Goal: Information Seeking & Learning: Learn about a topic

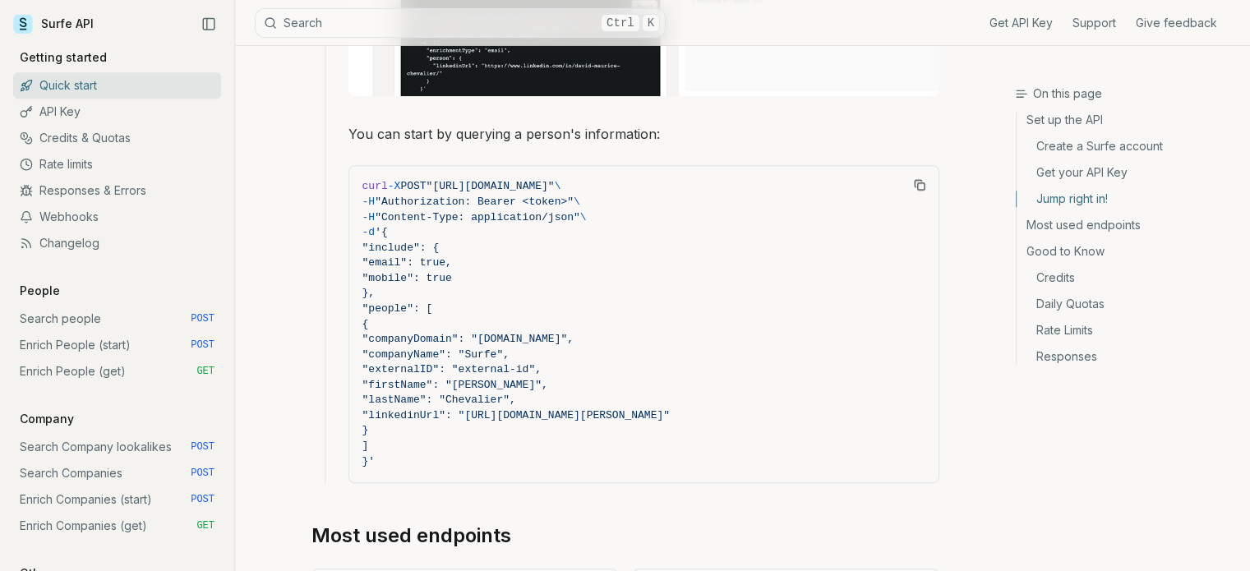
scroll to position [1507, 0]
drag, startPoint x: 361, startPoint y: 179, endPoint x: 708, endPoint y: 463, distance: 448.3
click at [708, 463] on pre "curl -X POST "[URL][DOMAIN_NAME]" \ -H "Authorization: Bearer <token>" \ -H "Co…" at bounding box center [643, 321] width 589 height 316
click at [684, 509] on div "Surfe's API uses a user-specific API Key for authentication, which you can mana…" at bounding box center [625, 96] width 628 height 2752
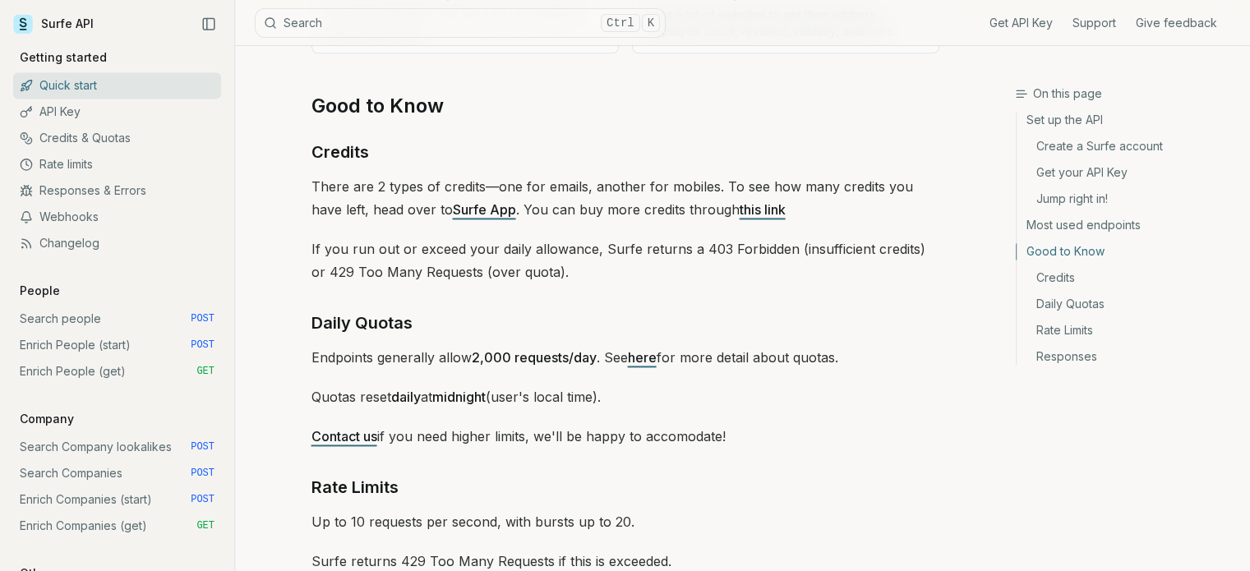
scroll to position [2280, 0]
drag, startPoint x: 312, startPoint y: 348, endPoint x: 808, endPoint y: 426, distance: 502.3
click at [808, 426] on p "Contact us if you need higher limits, we'll be happy to accomodate!" at bounding box center [625, 435] width 628 height 23
drag, startPoint x: 808, startPoint y: 426, endPoint x: 289, endPoint y: 343, distance: 526.0
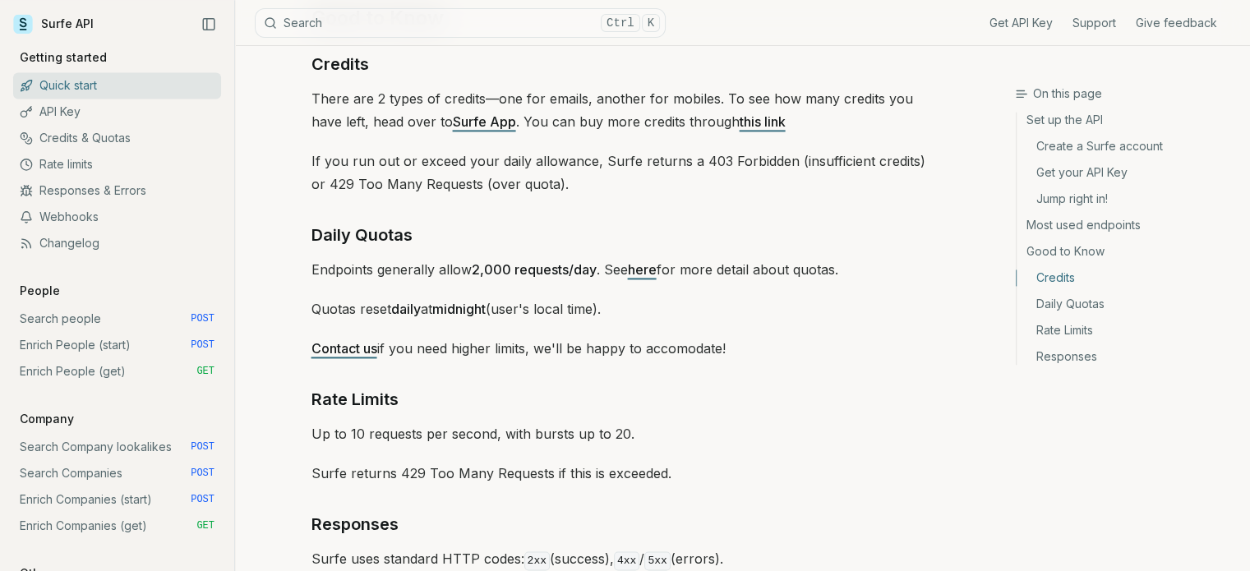
scroll to position [2366, 0]
drag, startPoint x: 309, startPoint y: 265, endPoint x: 585, endPoint y: 265, distance: 276.1
click at [585, 265] on strong "2,000 requests/day" at bounding box center [534, 270] width 125 height 16
click at [650, 269] on link "here" at bounding box center [642, 270] width 29 height 16
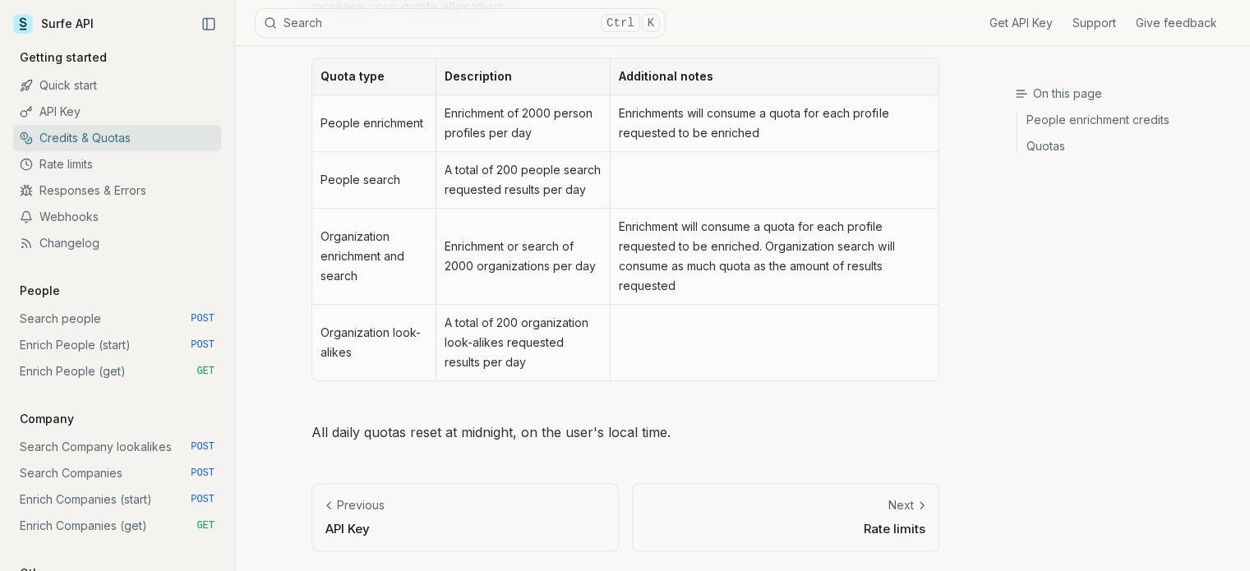
scroll to position [693, 0]
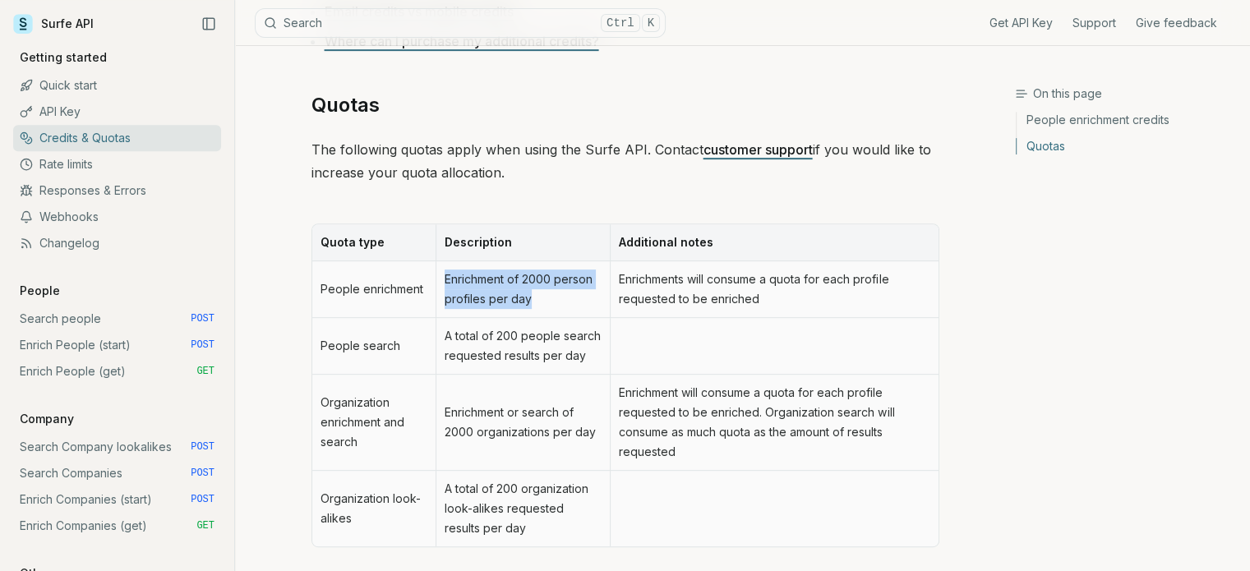
drag, startPoint x: 444, startPoint y: 279, endPoint x: 557, endPoint y: 304, distance: 116.2
click at [557, 304] on td "Enrichment of 2000 person profiles per day" at bounding box center [522, 289] width 174 height 57
drag, startPoint x: 557, startPoint y: 304, endPoint x: 430, endPoint y: 272, distance: 131.3
click at [430, 272] on tr "People enrichment Enrichment of 2000 person profiles per day Enrichments will c…" at bounding box center [625, 289] width 626 height 57
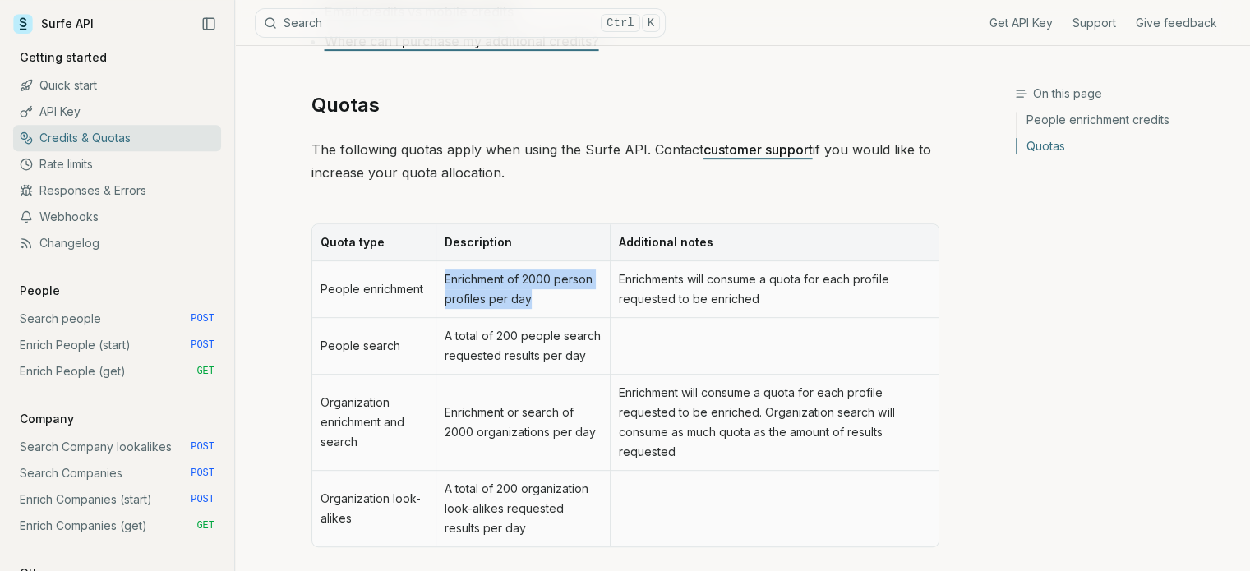
click at [430, 272] on td "People enrichment" at bounding box center [374, 289] width 124 height 57
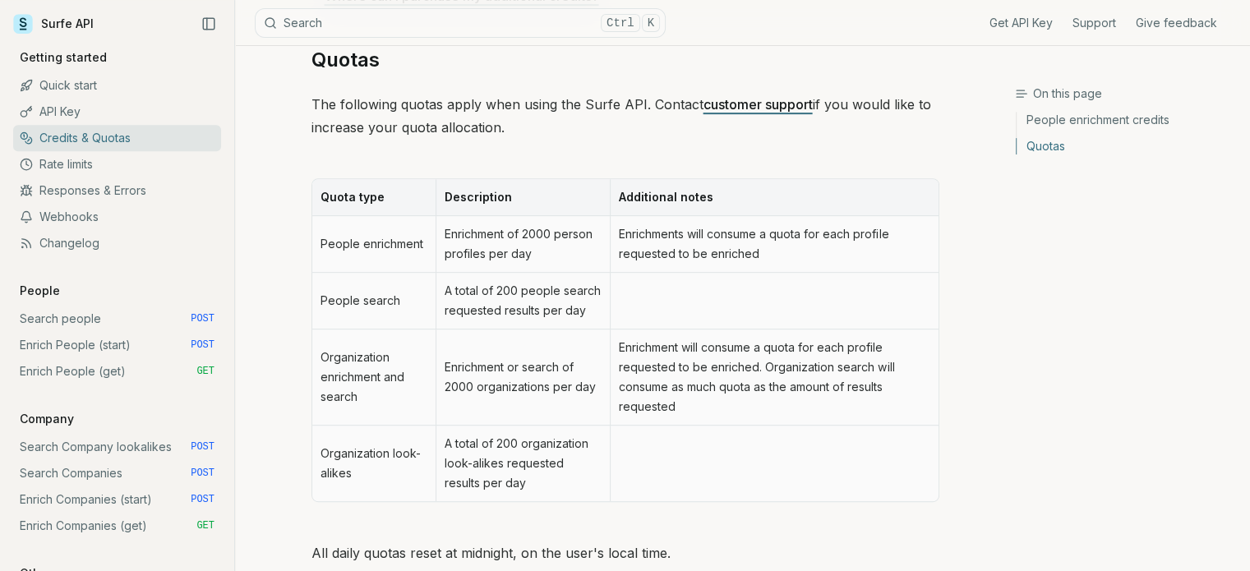
scroll to position [782, 0]
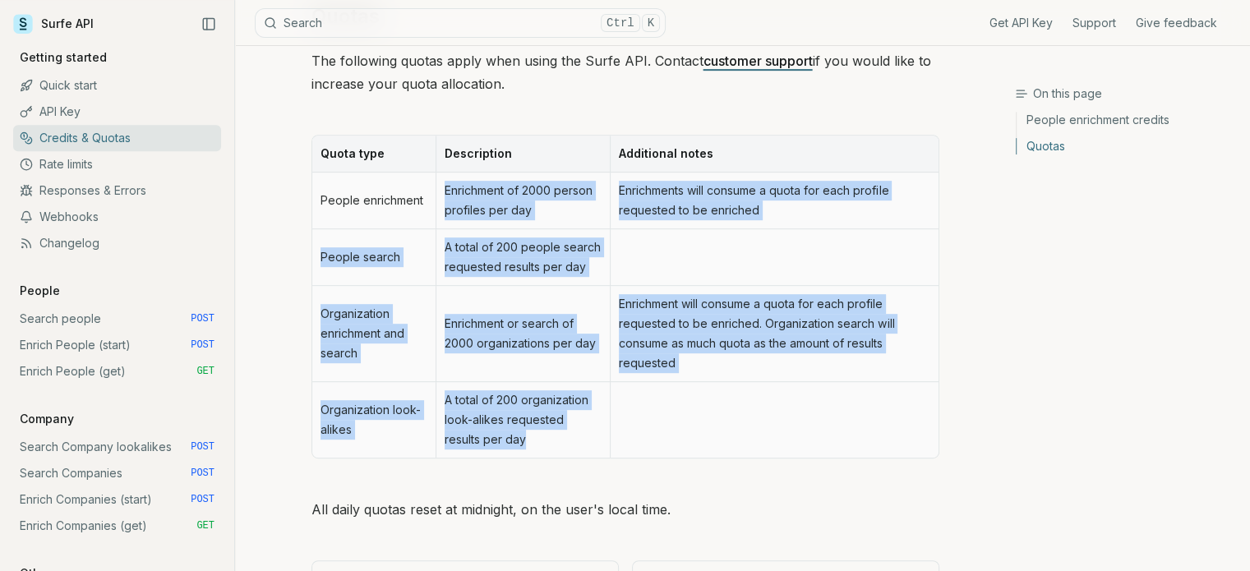
drag, startPoint x: 444, startPoint y: 187, endPoint x: 568, endPoint y: 435, distance: 277.4
click at [568, 435] on tbody "People enrichment Enrichment of 2000 person profiles per day Enrichments will c…" at bounding box center [625, 315] width 626 height 285
click at [568, 435] on td "A total of 200 organization look-alikes requested results per day" at bounding box center [522, 420] width 174 height 76
drag, startPoint x: 440, startPoint y: 187, endPoint x: 589, endPoint y: 438, distance: 291.4
click at [589, 438] on tbody "People enrichment Enrichment of 2000 person profiles per day Enrichments will c…" at bounding box center [625, 315] width 626 height 285
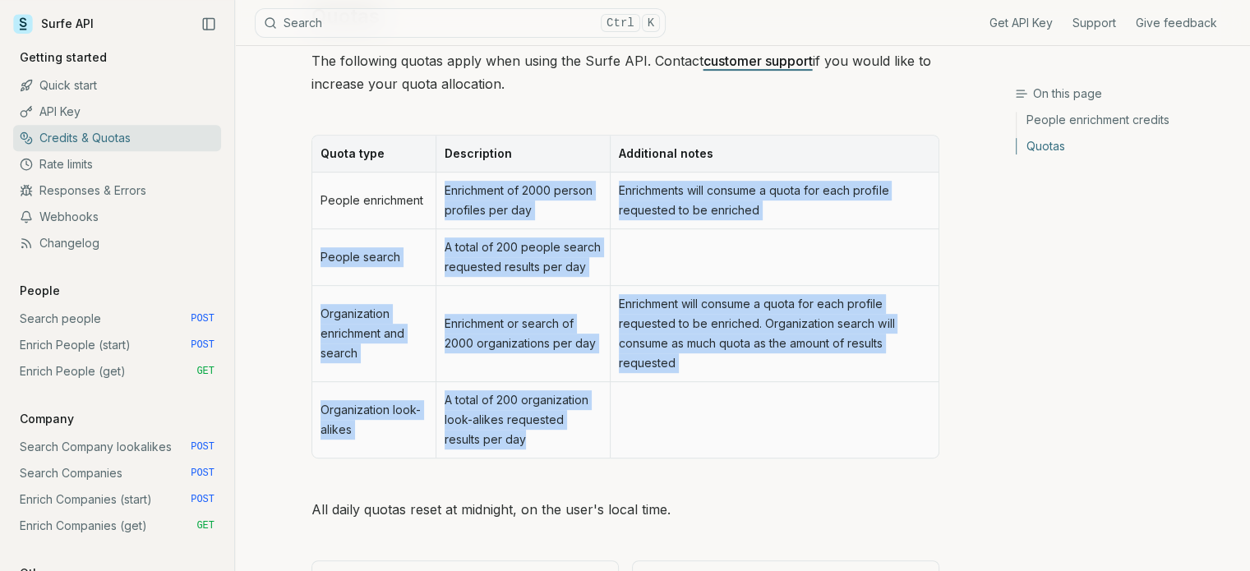
click at [589, 438] on td "A total of 200 organization look-alikes requested results per day" at bounding box center [522, 420] width 174 height 76
